Goal: Information Seeking & Learning: Find specific fact

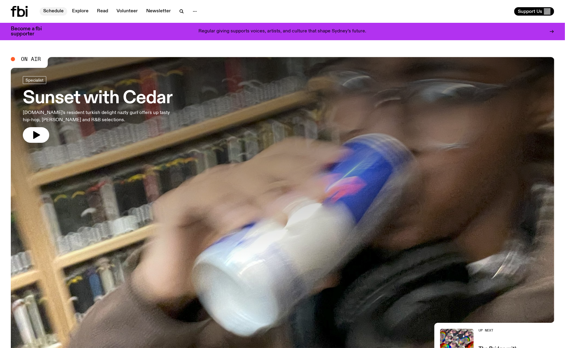
click at [54, 12] on link "Schedule" at bounding box center [54, 11] width 28 height 8
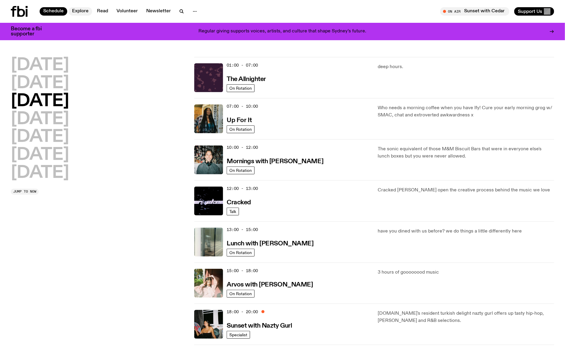
click at [73, 15] on link "Explore" at bounding box center [80, 11] width 24 height 8
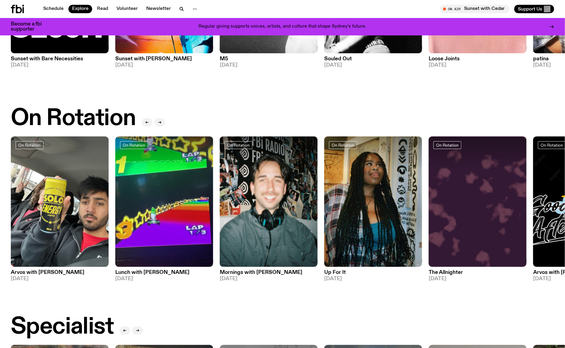
scroll to position [162, 0]
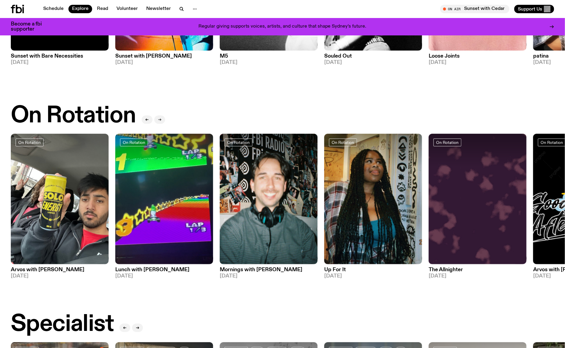
click at [160, 120] on icon "button" at bounding box center [160, 120] width 3 height 0
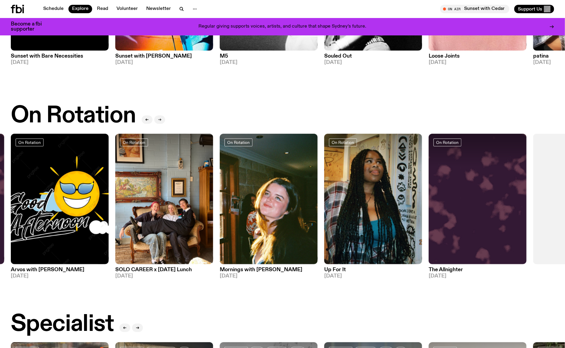
click at [160, 120] on icon "button" at bounding box center [160, 120] width 3 height 0
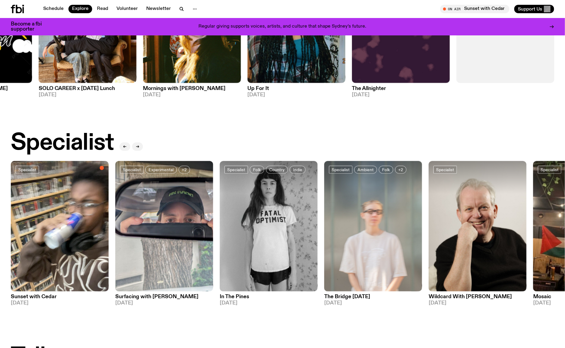
scroll to position [418, 0]
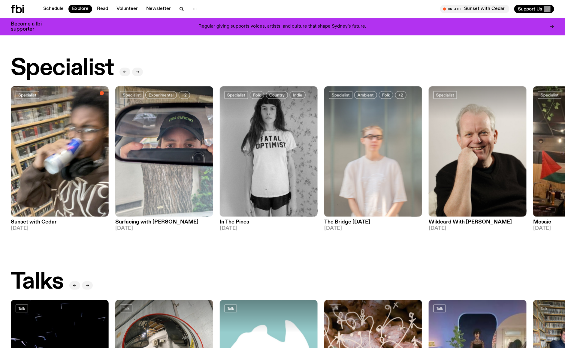
click at [138, 70] on icon "button" at bounding box center [138, 72] width 4 height 4
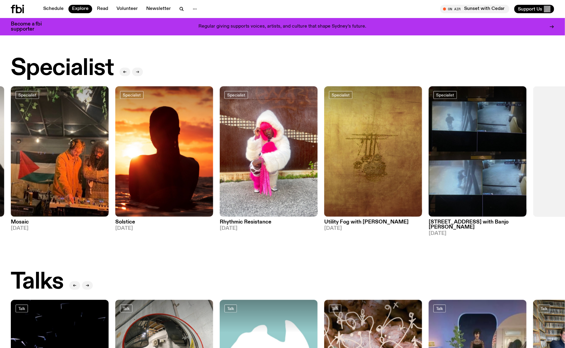
click at [138, 70] on icon "button" at bounding box center [138, 72] width 4 height 4
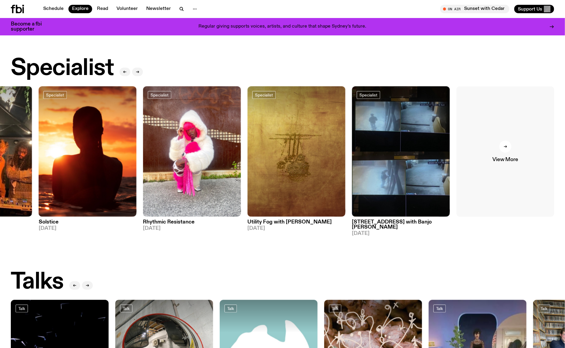
click at [488, 156] on link "View More" at bounding box center [506, 151] width 98 height 131
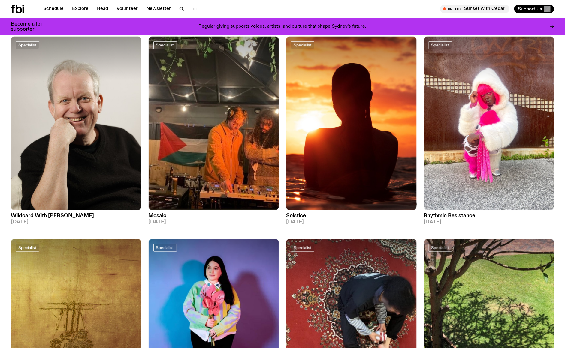
scroll to position [253, 0]
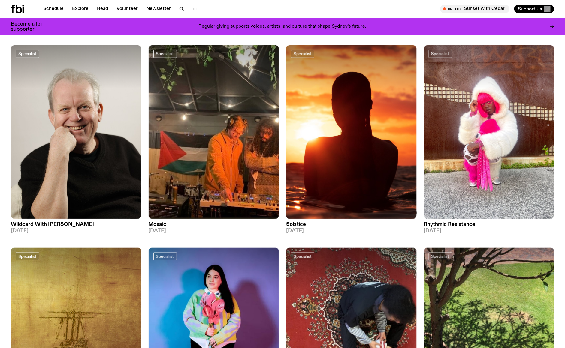
click at [367, 130] on img at bounding box center [351, 132] width 131 height 174
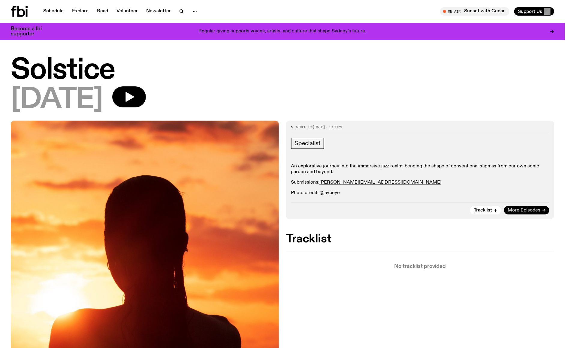
click at [526, 210] on span "More Episodes" at bounding box center [524, 210] width 33 height 5
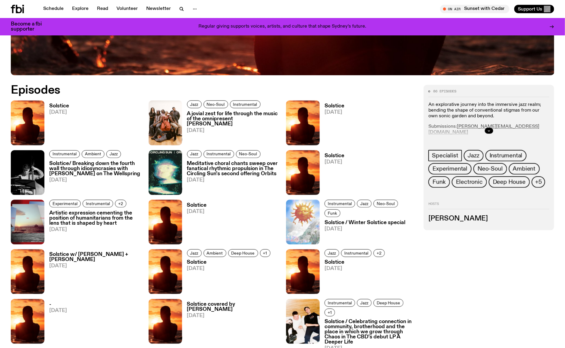
scroll to position [315, 0]
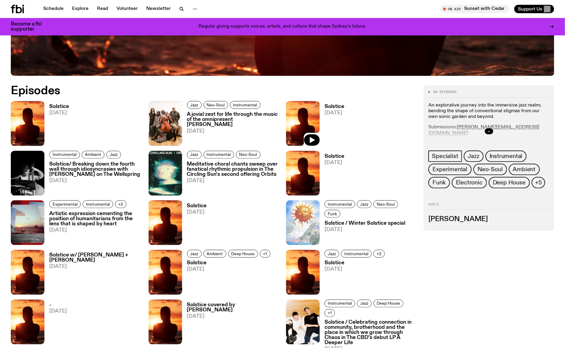
click at [300, 118] on img at bounding box center [303, 123] width 34 height 45
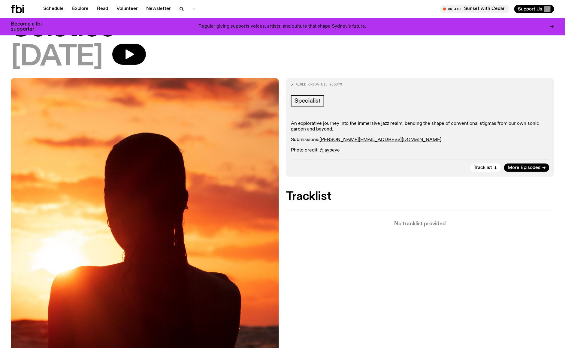
scroll to position [41, 0]
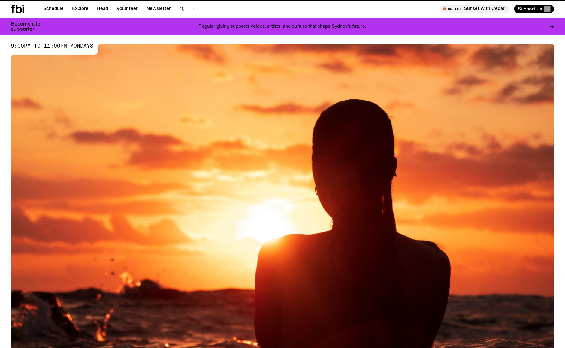
scroll to position [315, 0]
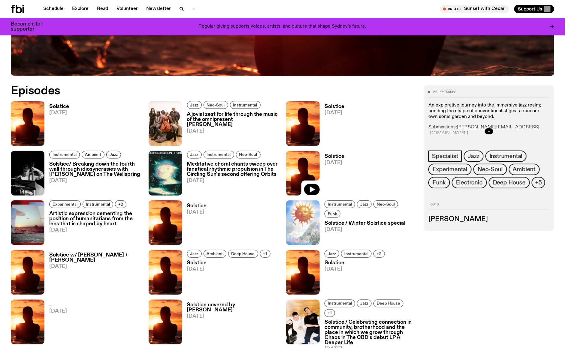
click at [299, 165] on img at bounding box center [303, 173] width 34 height 45
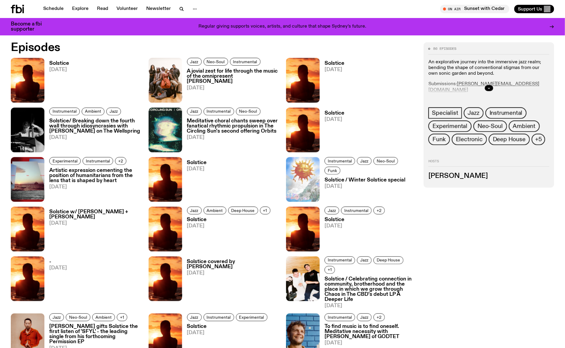
scroll to position [359, 0]
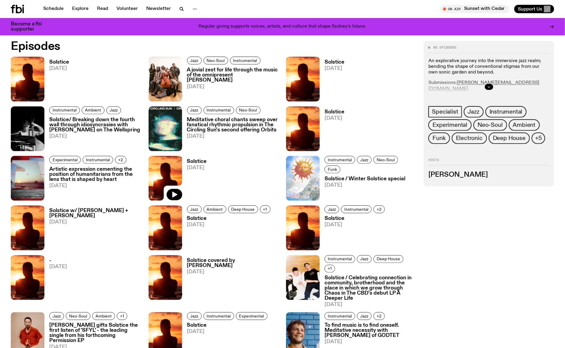
click at [171, 174] on img at bounding box center [166, 178] width 34 height 45
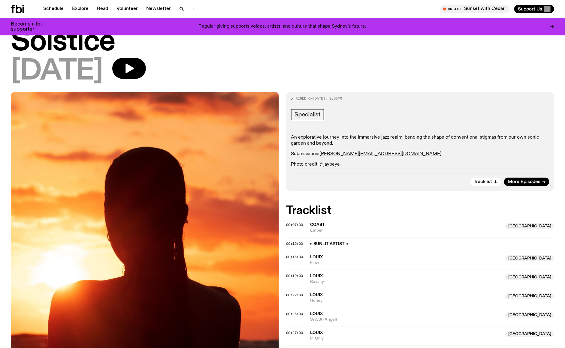
scroll to position [26, 0]
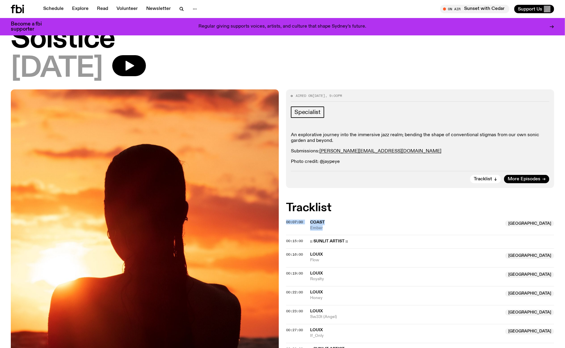
drag, startPoint x: 327, startPoint y: 229, endPoint x: 307, endPoint y: 220, distance: 21.9
click at [330, 224] on span "COAST" at bounding box center [406, 223] width 192 height 6
drag, startPoint x: 324, startPoint y: 229, endPoint x: 309, endPoint y: 223, distance: 15.8
click at [309, 235] on div "00:07:00 COAST [GEOGRAPHIC_DATA] [GEOGRAPHIC_DATA] [GEOGRAPHIC_DATA]" at bounding box center [420, 241] width 268 height 13
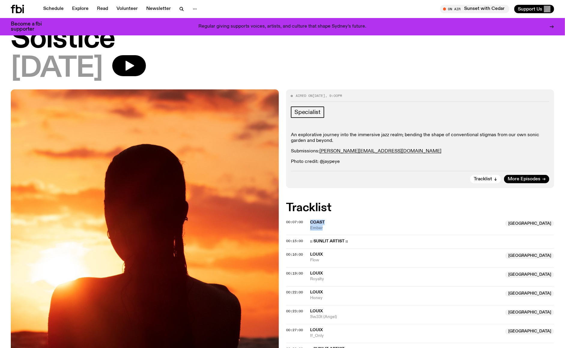
copy div "COAST [GEOGRAPHIC_DATA] Ember"
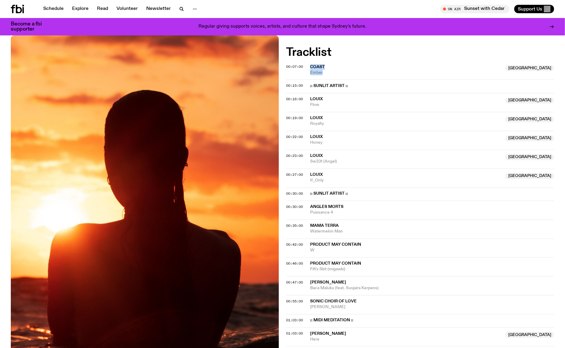
scroll to position [185, 0]
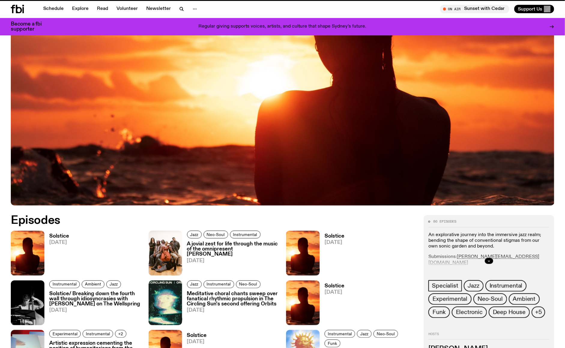
scroll to position [359, 0]
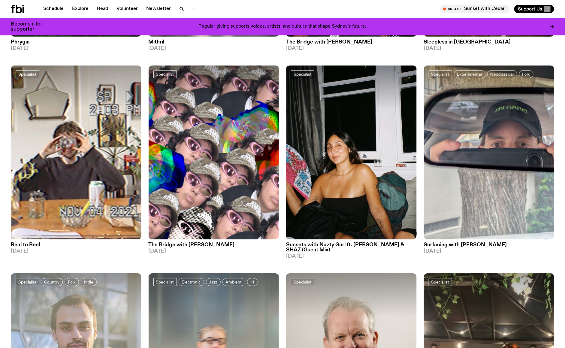
scroll to position [829, 0]
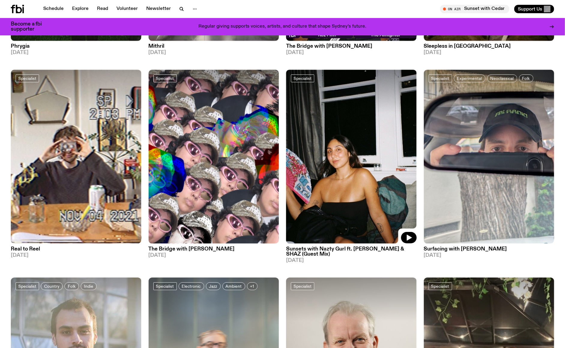
click at [358, 169] on img at bounding box center [351, 157] width 131 height 174
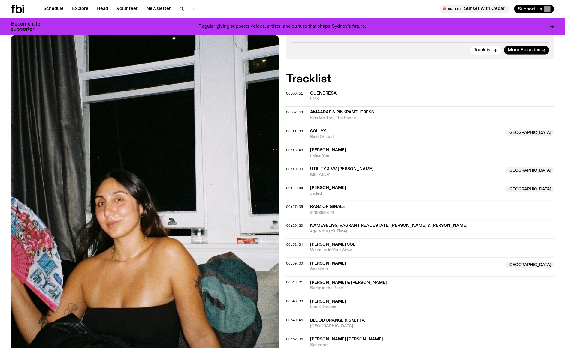
scroll to position [195, 0]
drag, startPoint x: 346, startPoint y: 285, endPoint x: 308, endPoint y: 280, distance: 38.2
click at [308, 295] on div "00:43:21 [PERSON_NAME] & [PERSON_NAME] Bump in the Road" at bounding box center [420, 304] width 268 height 19
copy div "[PERSON_NAME] & [PERSON_NAME] Bump in the Road"
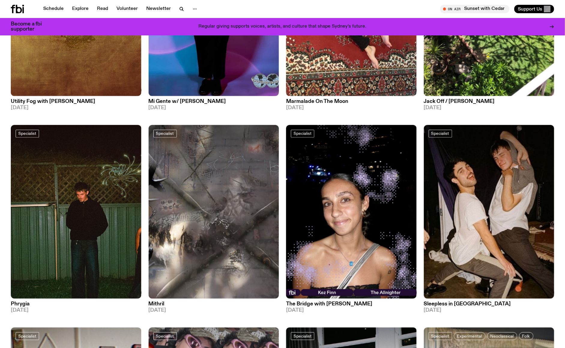
scroll to position [567, 0]
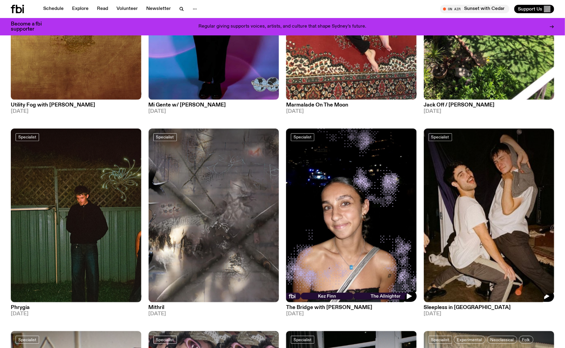
click at [467, 162] on div at bounding box center [489, 151] width 131 height 44
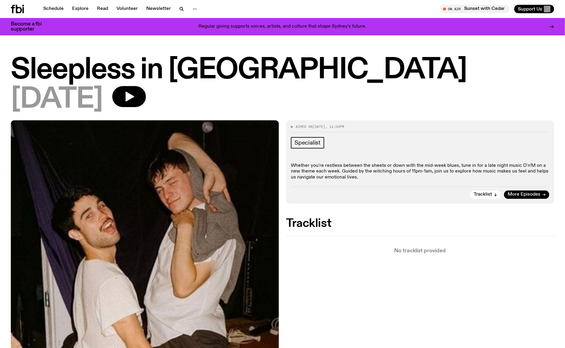
scroll to position [11, 0]
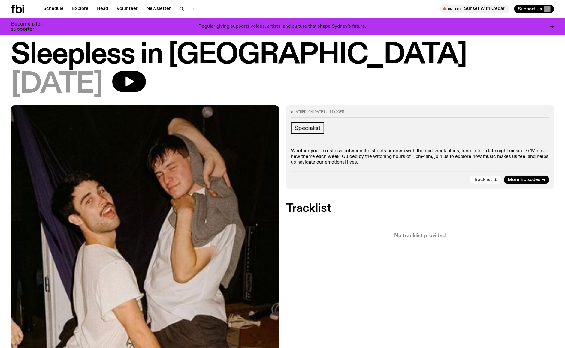
click at [485, 178] on span "Tracklist" at bounding box center [483, 180] width 18 height 5
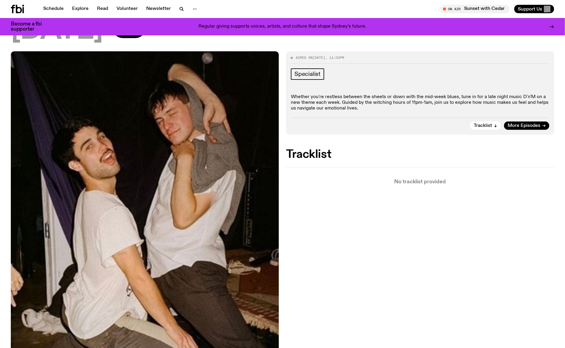
scroll to position [0, 0]
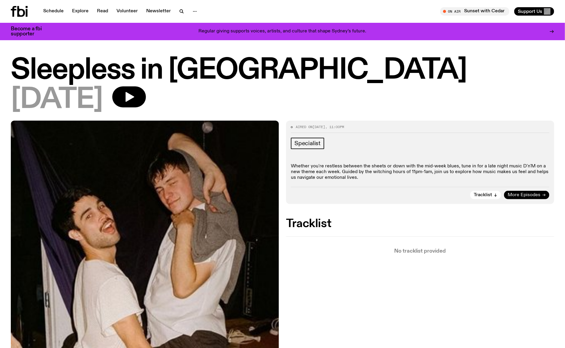
click at [515, 196] on span "More Episodes" at bounding box center [524, 195] width 33 height 5
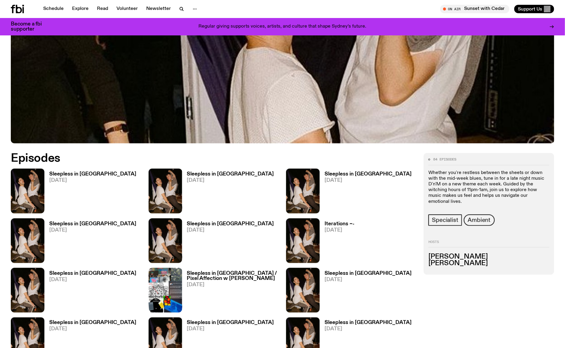
scroll to position [236, 0]
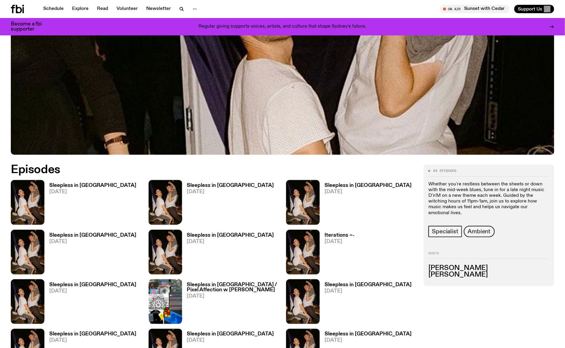
click at [169, 191] on img at bounding box center [166, 202] width 34 height 45
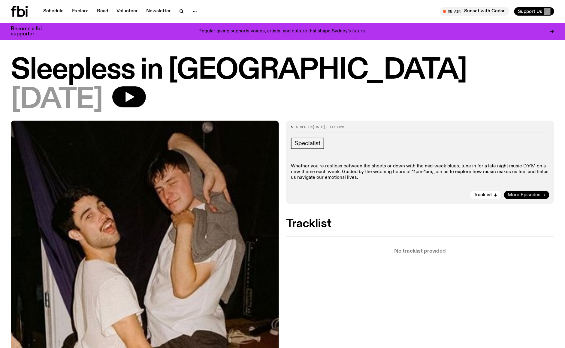
click at [522, 194] on span "More Episodes" at bounding box center [524, 195] width 33 height 5
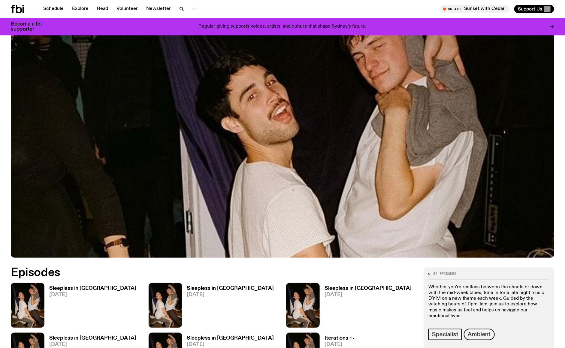
scroll to position [248, 0]
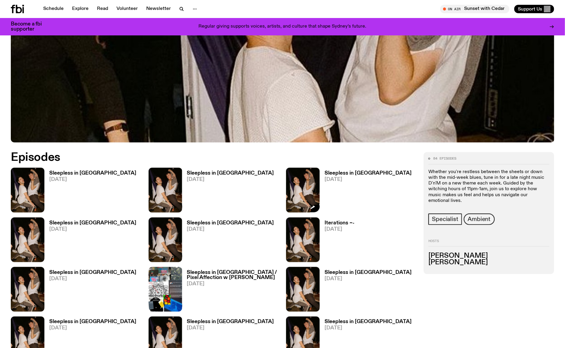
click at [312, 192] on img at bounding box center [303, 190] width 34 height 45
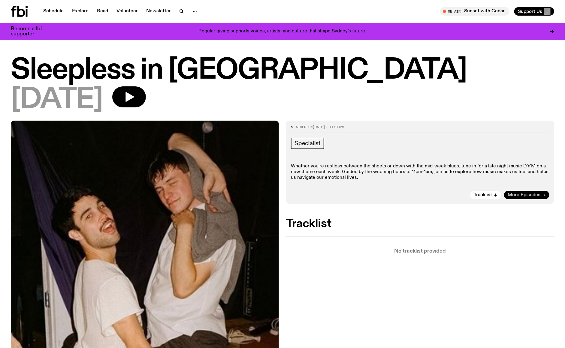
click at [515, 193] on span "More Episodes" at bounding box center [524, 195] width 33 height 5
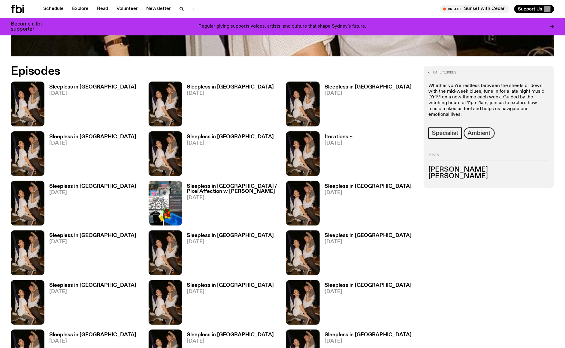
scroll to position [264, 0]
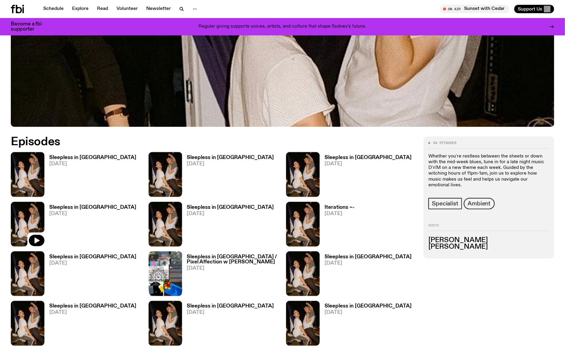
click at [32, 218] on img at bounding box center [28, 224] width 34 height 45
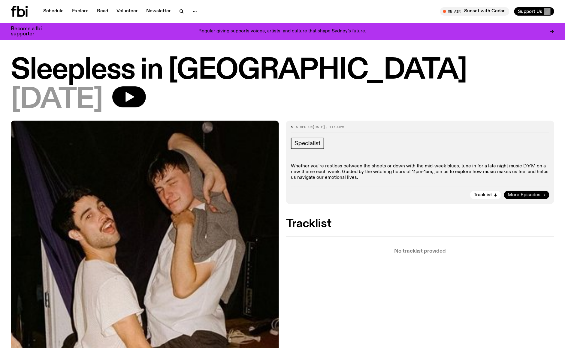
click at [526, 195] on span "More Episodes" at bounding box center [524, 195] width 33 height 5
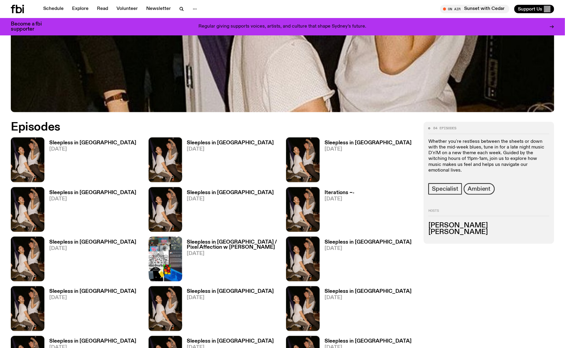
scroll to position [281, 0]
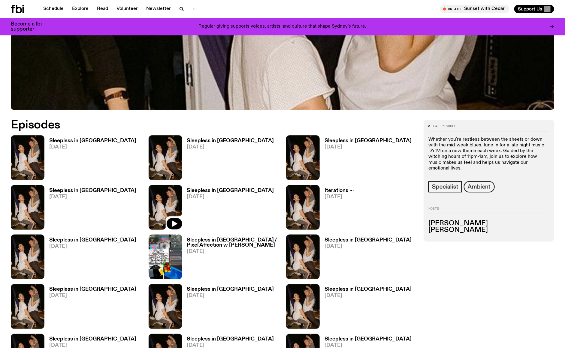
click at [171, 193] on img at bounding box center [166, 207] width 34 height 45
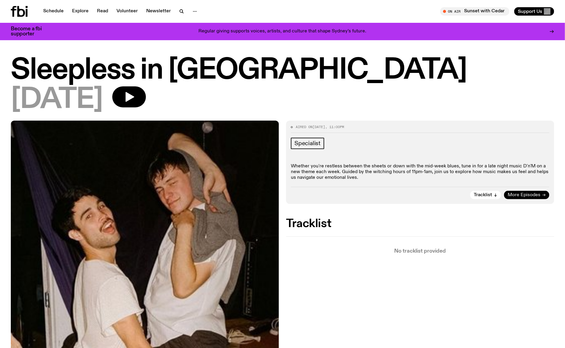
click at [517, 195] on span "More Episodes" at bounding box center [524, 195] width 33 height 5
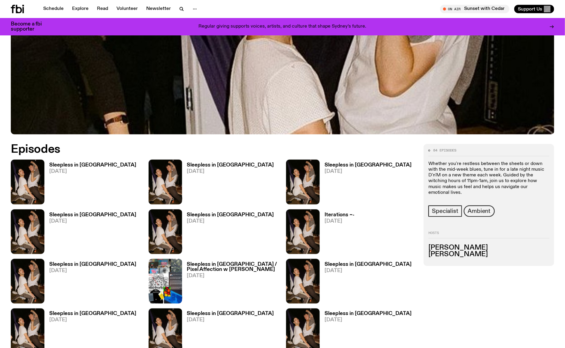
scroll to position [275, 0]
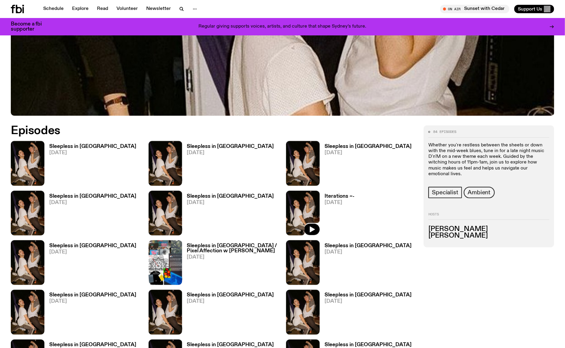
click at [308, 200] on img at bounding box center [303, 213] width 34 height 45
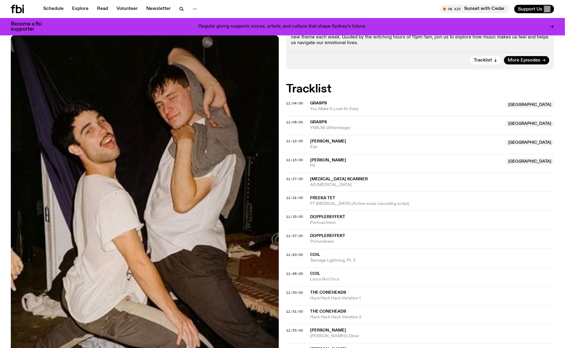
scroll to position [128, 0]
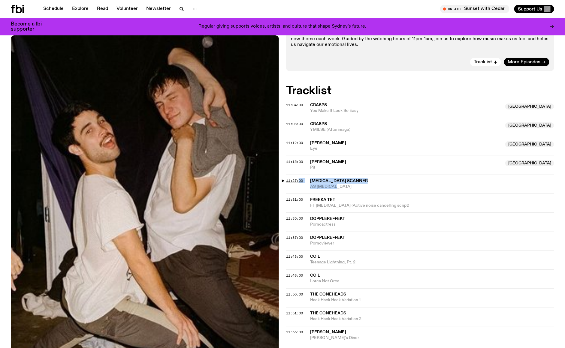
drag, startPoint x: 341, startPoint y: 187, endPoint x: 299, endPoint y: 182, distance: 42.3
click at [299, 194] on div "11:27:00 [MEDICAL_DATA] Scanner AS [MEDICAL_DATA]" at bounding box center [420, 203] width 268 height 19
click at [348, 184] on span "AS [MEDICAL_DATA]" at bounding box center [432, 187] width 244 height 6
click at [339, 187] on span "AS [MEDICAL_DATA]" at bounding box center [432, 187] width 244 height 6
click at [323, 180] on span "[MEDICAL_DATA] Scanner" at bounding box center [339, 181] width 58 height 4
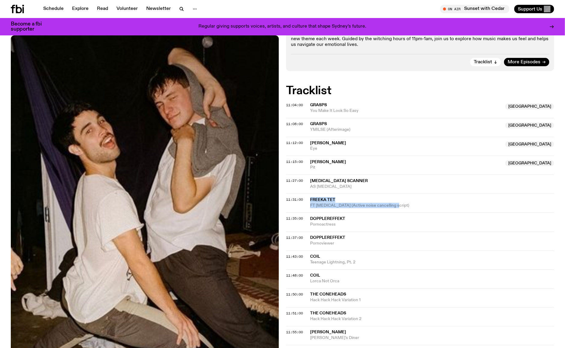
drag, startPoint x: 393, startPoint y: 204, endPoint x: 310, endPoint y: 197, distance: 84.1
click at [309, 213] on div "11:31:00 Freeka Tet FT [MEDICAL_DATA] (Active noise cancelling script)" at bounding box center [420, 222] width 268 height 19
click at [382, 194] on div "11:27:00 [MEDICAL_DATA] Scanner AS [MEDICAL_DATA]" at bounding box center [420, 203] width 268 height 19
click at [325, 203] on span "FT [MEDICAL_DATA] (Active noise cancelling script)" at bounding box center [432, 206] width 244 height 6
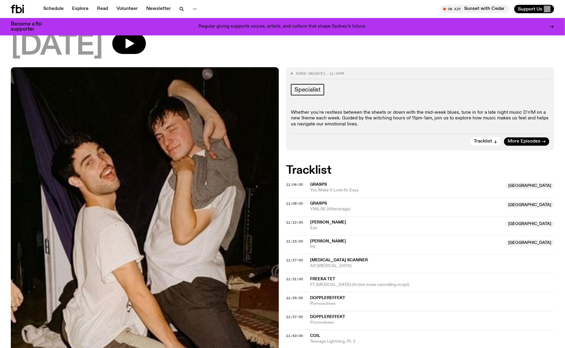
scroll to position [73, 0]
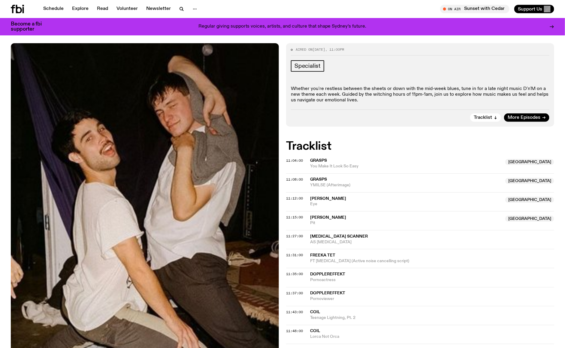
click at [332, 272] on span "Dopplereffekt" at bounding box center [327, 274] width 35 height 4
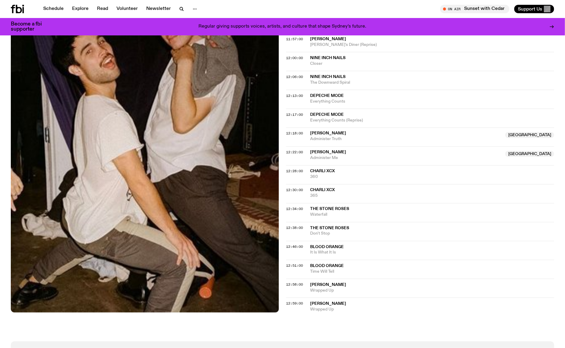
scroll to position [443, 0]
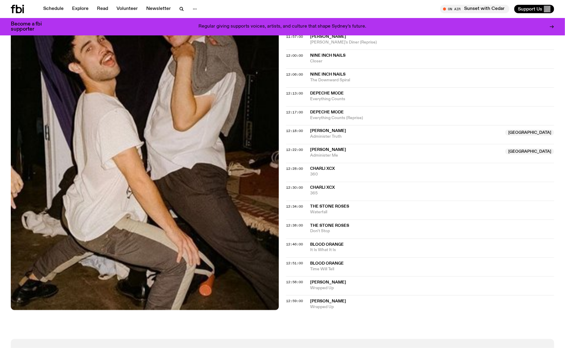
click at [327, 286] on span "Wrapped Up" at bounding box center [432, 289] width 244 height 6
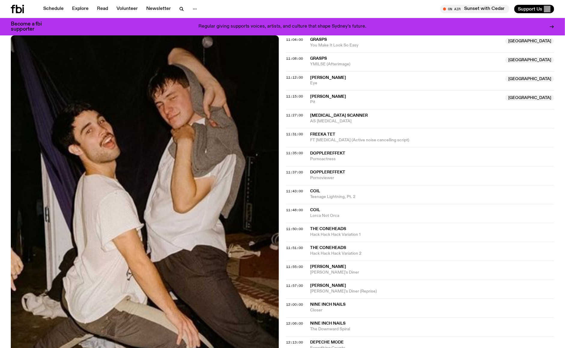
scroll to position [0, 0]
